Goal: Information Seeking & Learning: Learn about a topic

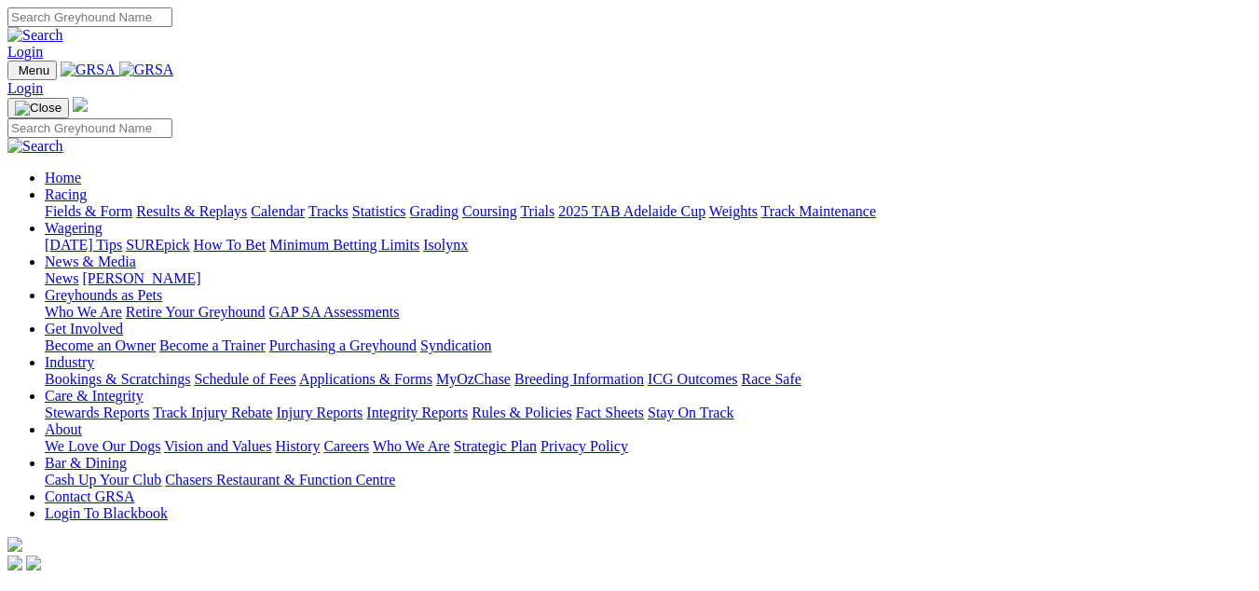
click at [56, 203] on link "Fields & Form" at bounding box center [89, 211] width 88 height 16
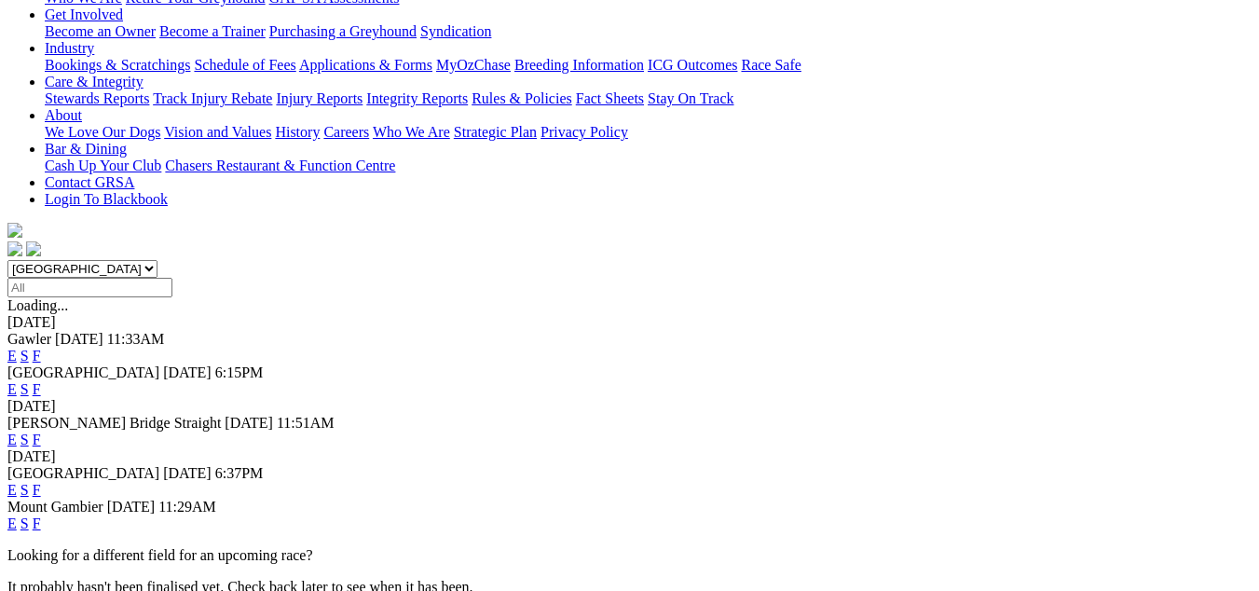
scroll to position [373, 0]
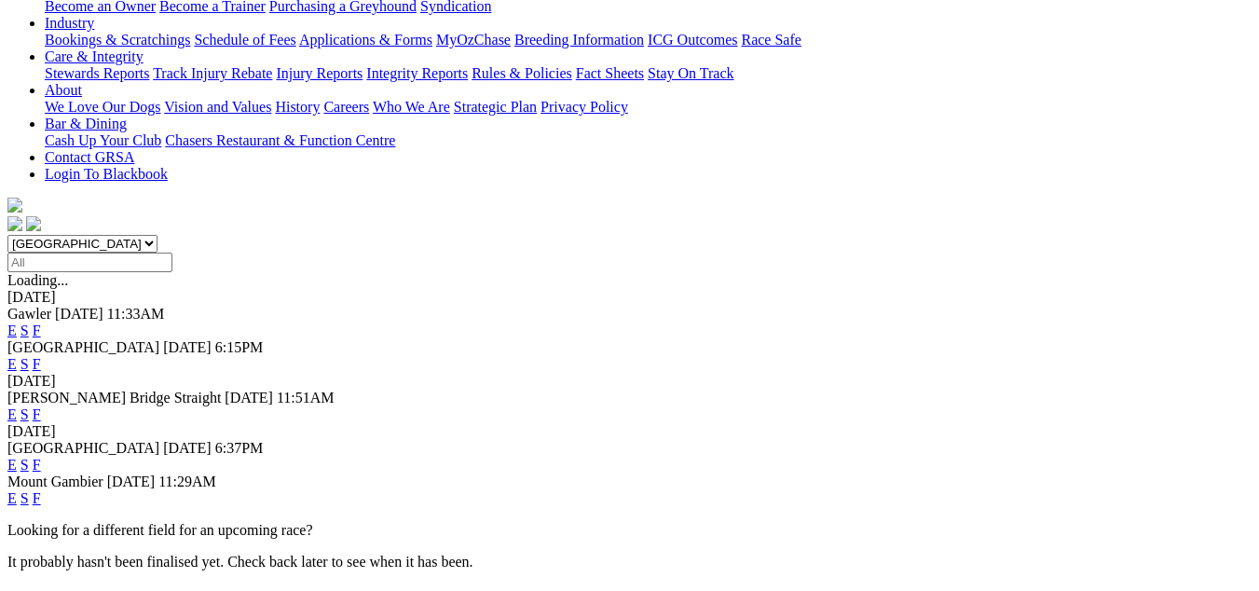
click at [41, 490] on link "F" at bounding box center [37, 498] width 8 height 16
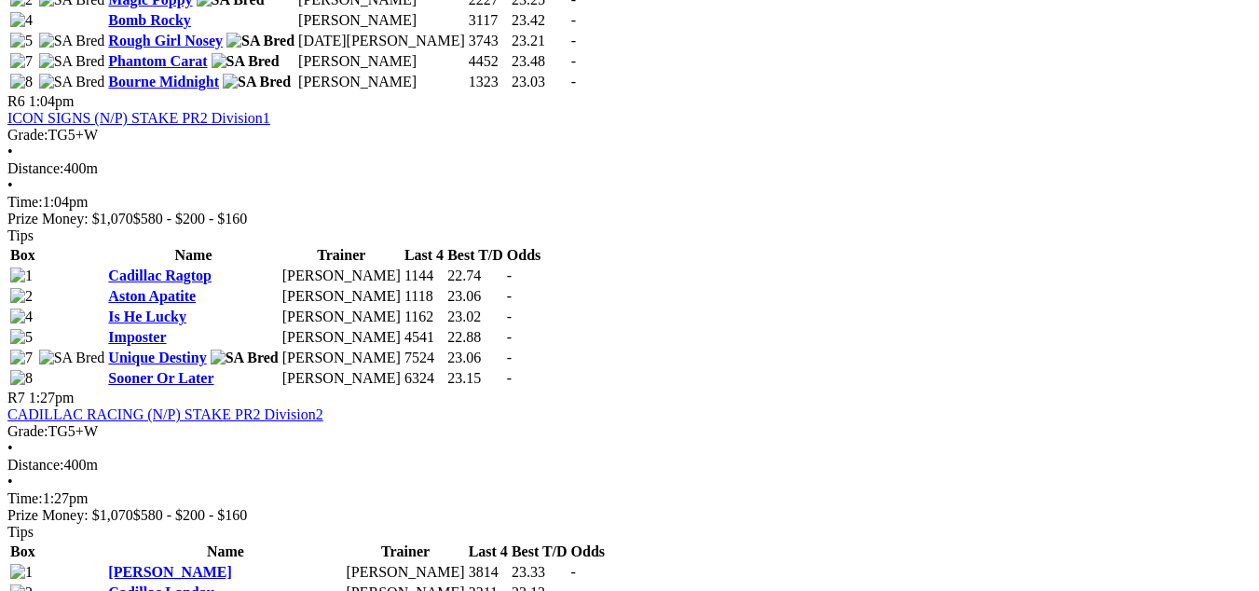
scroll to position [2423, 0]
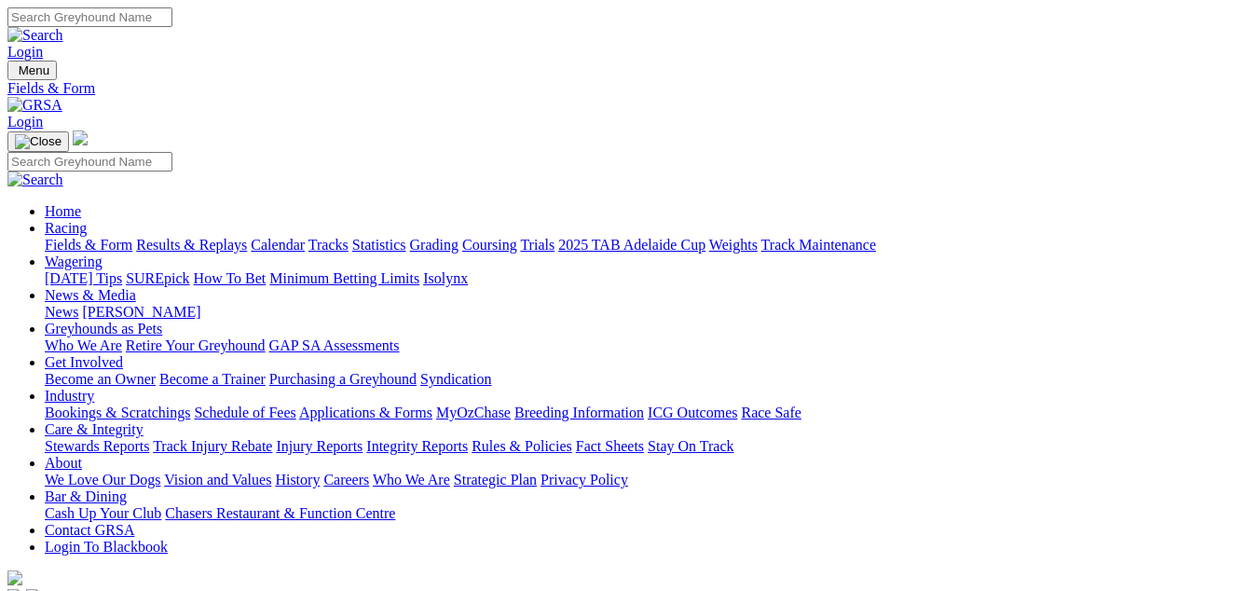
click at [199, 237] on link "Results & Replays" at bounding box center [191, 245] width 111 height 16
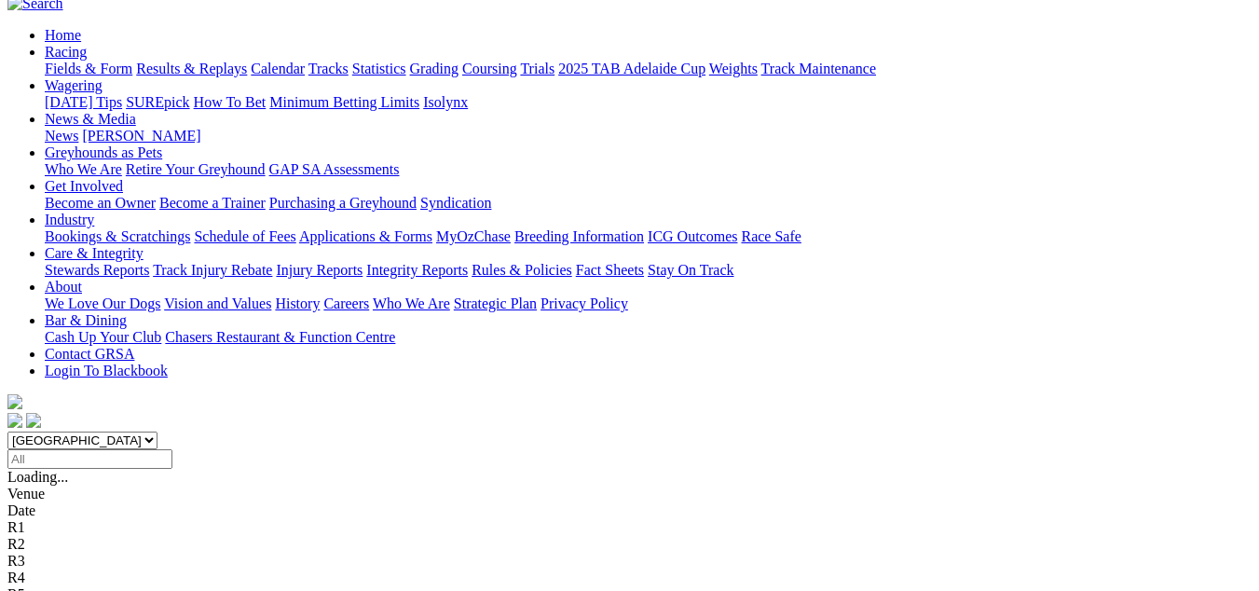
scroll to position [186, 0]
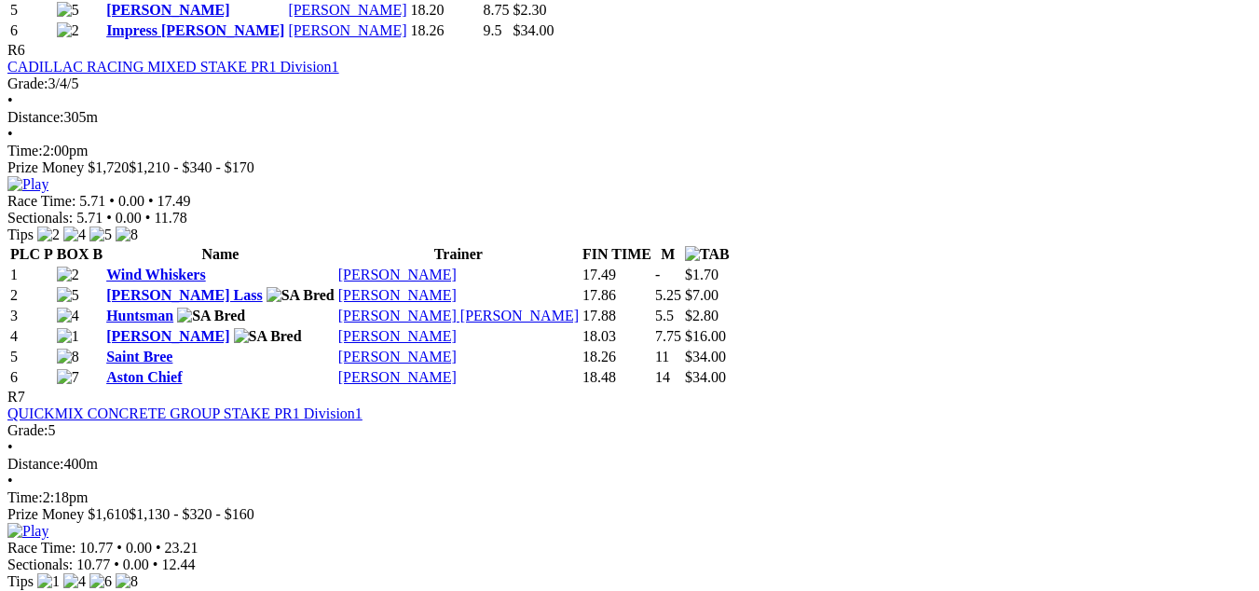
scroll to position [2796, 0]
